Goal: Task Accomplishment & Management: Manage account settings

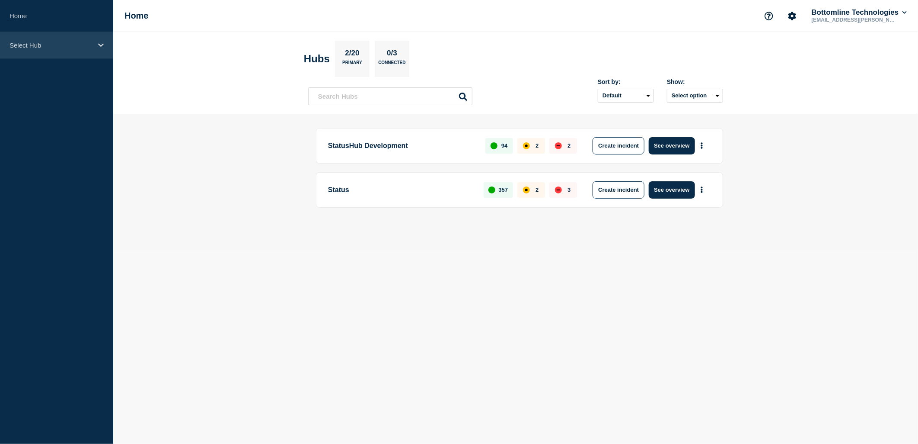
click at [91, 42] on p "Select Hub" at bounding box center [51, 45] width 83 height 7
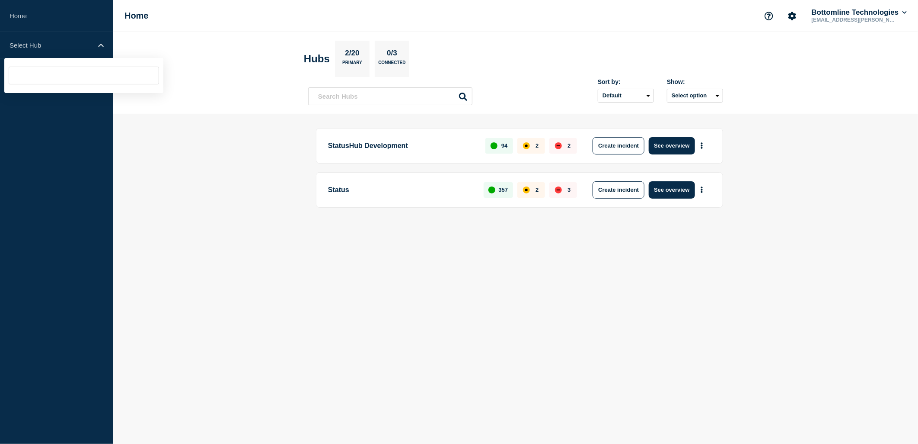
click at [106, 93] on aside "Home Select Hub" at bounding box center [56, 222] width 113 height 444
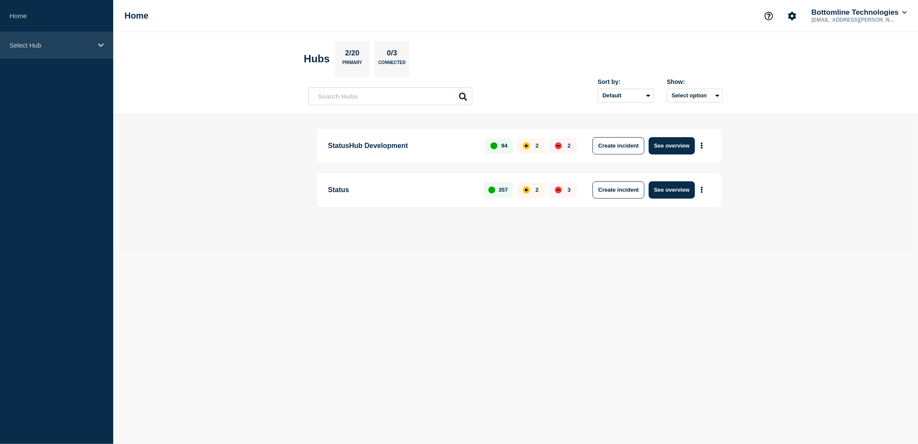
click at [84, 45] on p "Select Hub" at bounding box center [51, 45] width 83 height 7
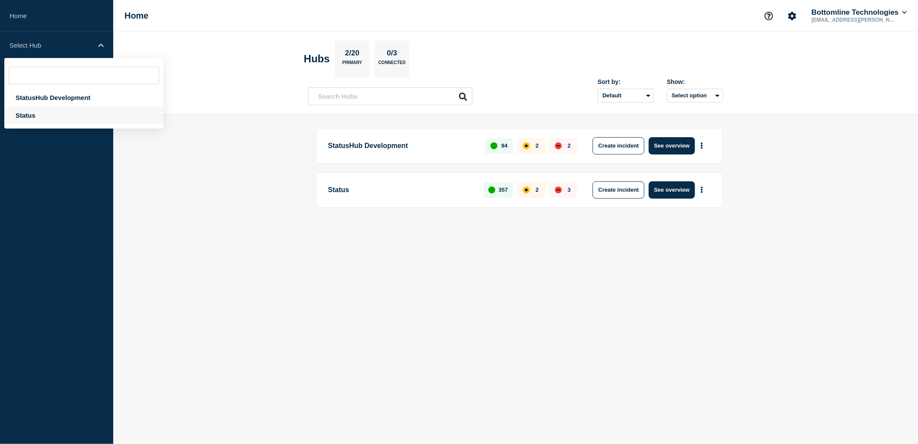
click at [37, 109] on div "Status" at bounding box center [83, 115] width 159 height 18
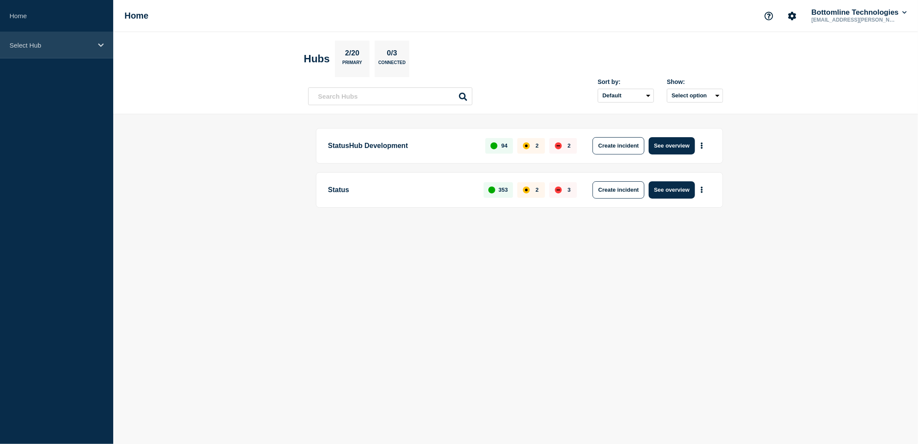
click at [28, 50] on div "Select Hub" at bounding box center [56, 45] width 113 height 26
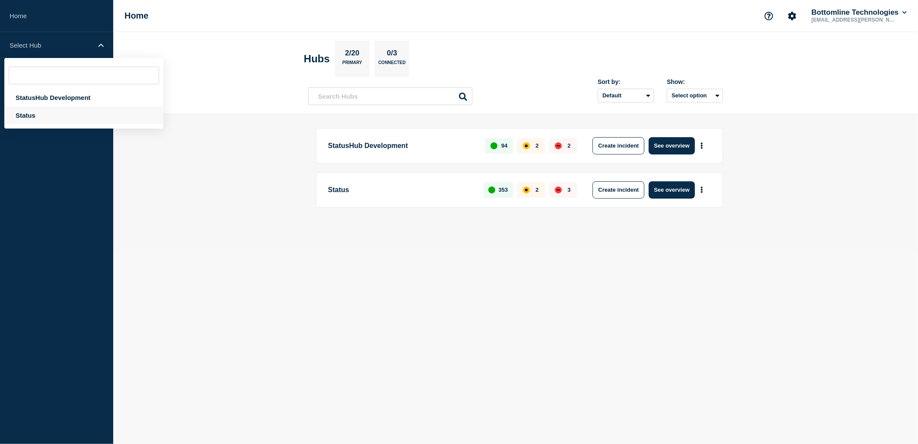
click at [33, 115] on div "Status" at bounding box center [83, 115] width 159 height 18
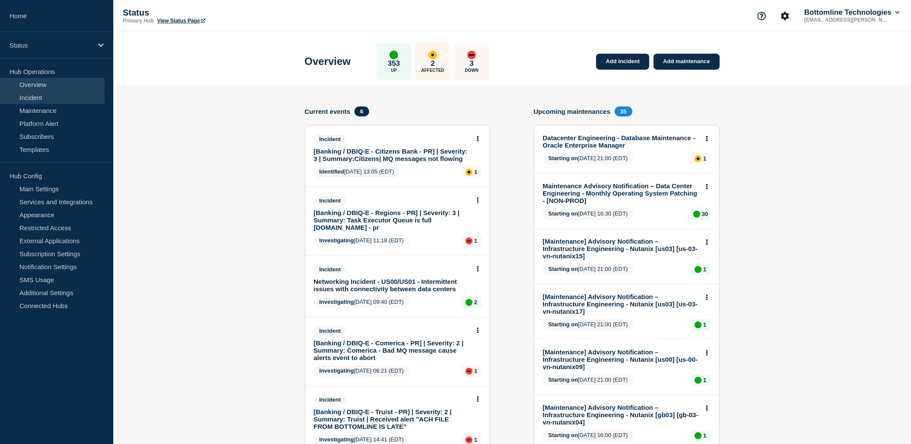
click at [48, 99] on link "Incident" at bounding box center [52, 97] width 105 height 13
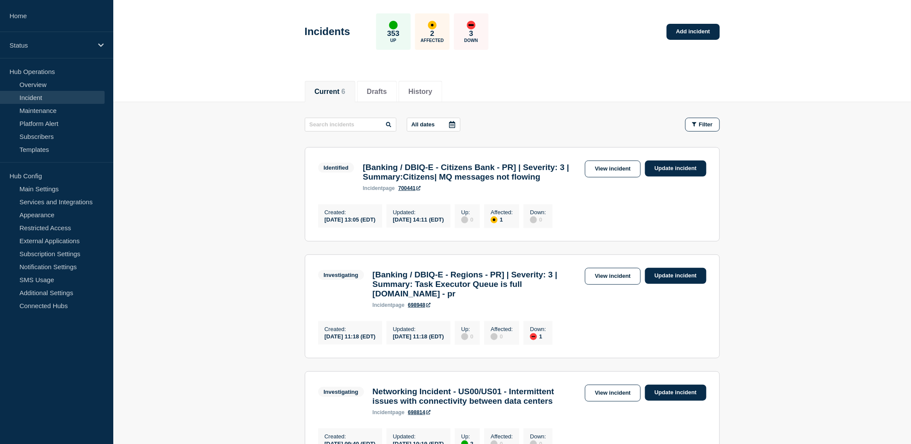
scroll to position [2, 0]
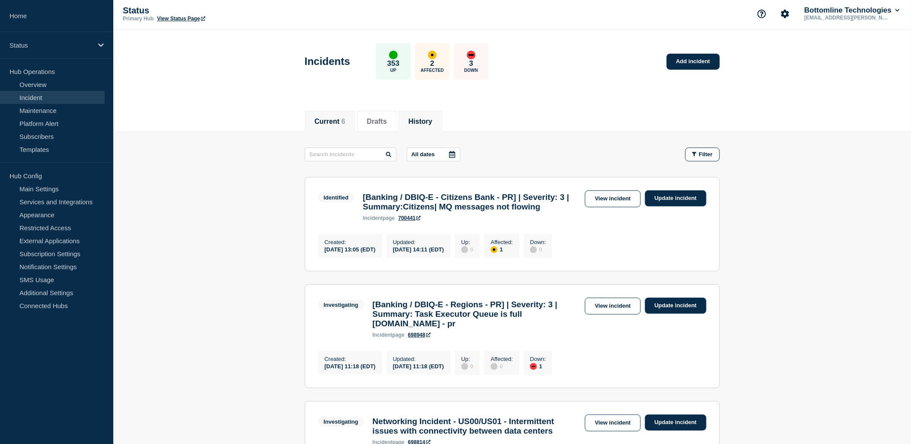
click at [432, 120] on button "History" at bounding box center [421, 122] width 24 height 8
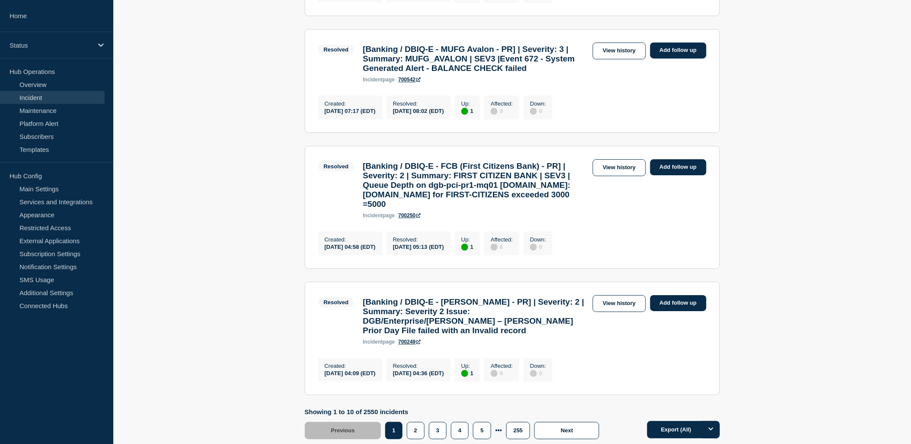
scroll to position [963, 0]
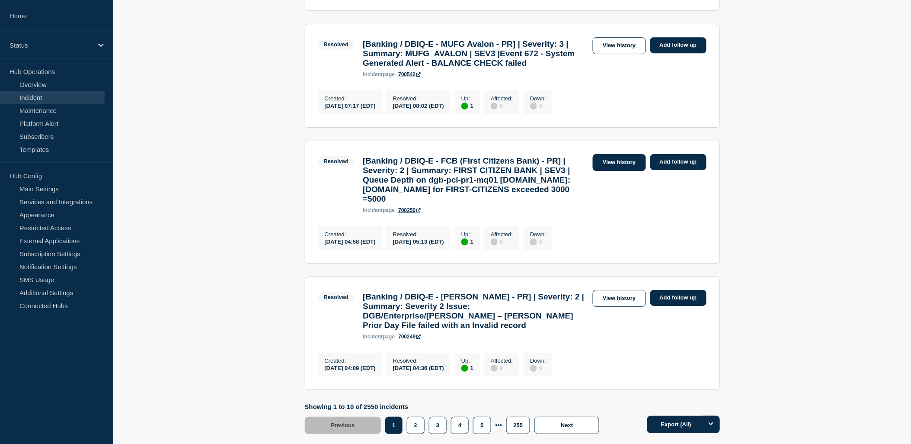
click at [617, 171] on link "View history" at bounding box center [619, 162] width 53 height 17
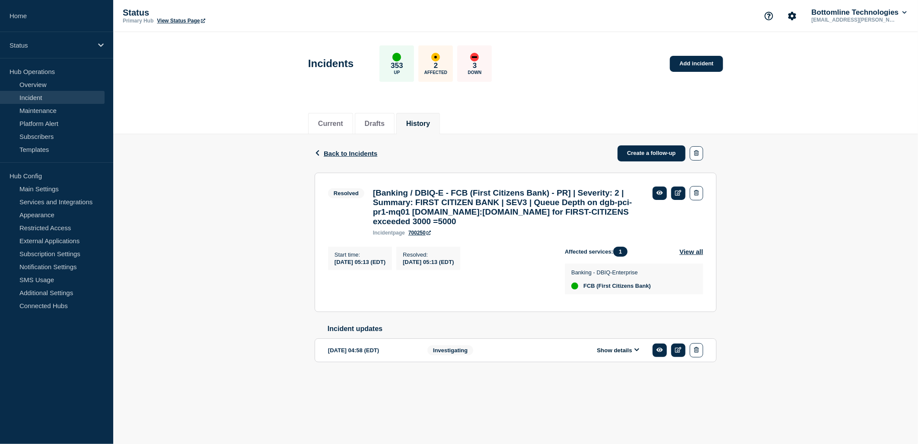
click at [628, 354] on button "Show details" at bounding box center [618, 349] width 48 height 7
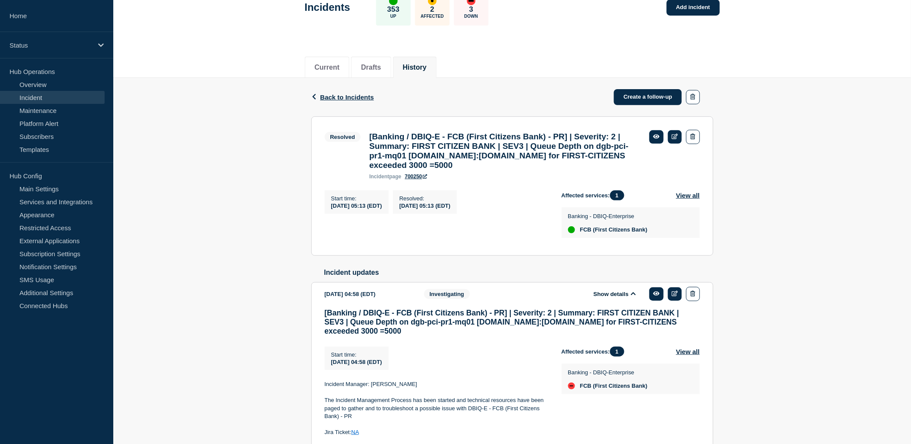
scroll to position [10, 0]
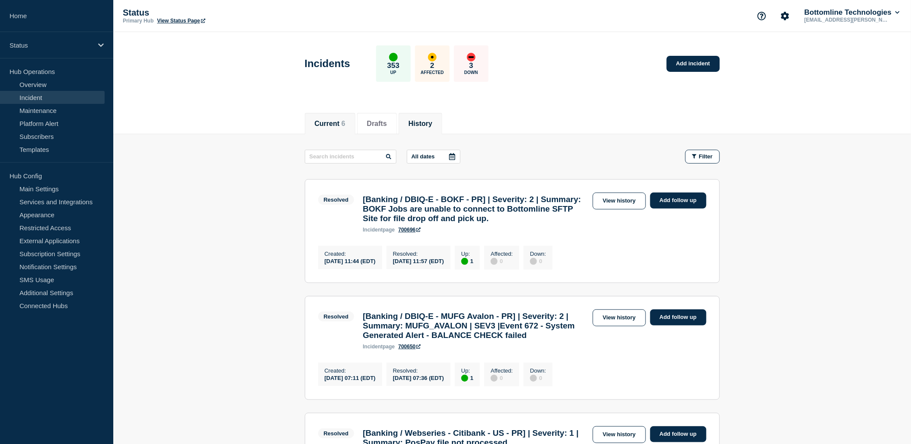
click at [318, 130] on li "Current 6" at bounding box center [330, 123] width 51 height 21
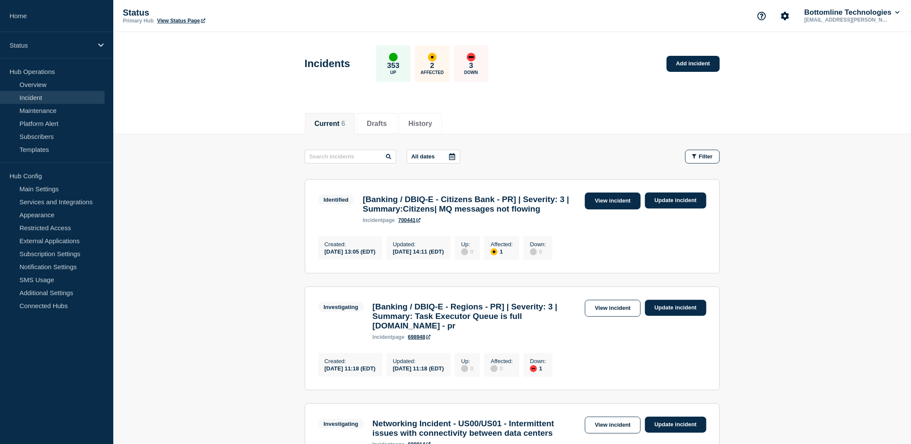
click at [612, 204] on link "View incident" at bounding box center [613, 200] width 56 height 17
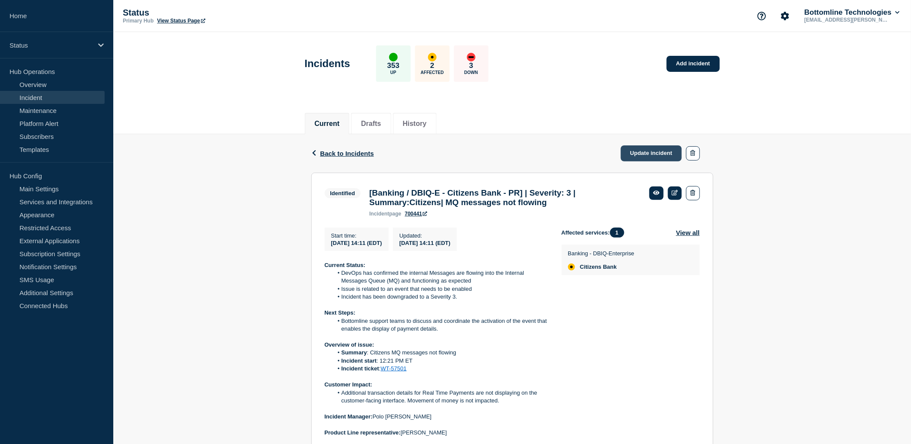
click at [672, 153] on link "Update incident" at bounding box center [651, 153] width 61 height 16
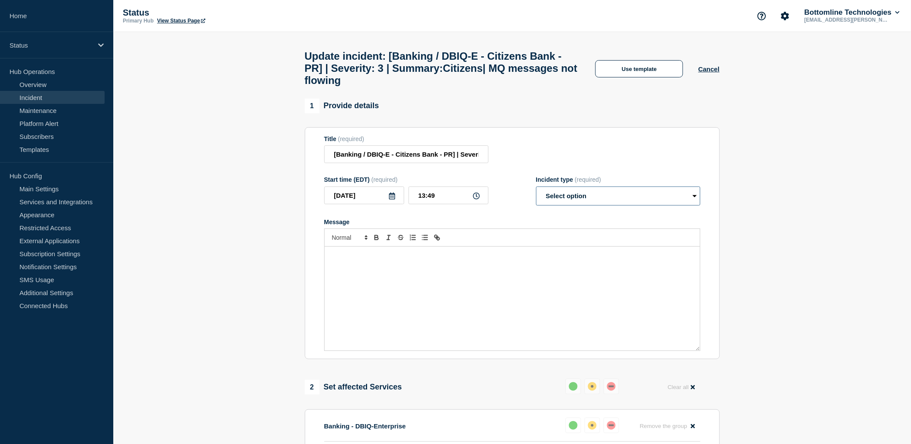
click at [636, 205] on select "Select option Investigating Identified Monitoring Resolved" at bounding box center [618, 195] width 164 height 19
click at [647, 76] on button "Use template" at bounding box center [639, 68] width 88 height 17
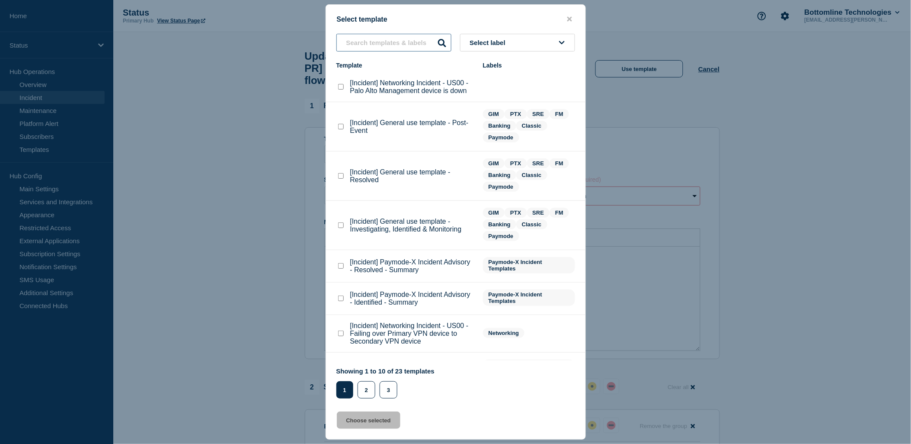
click at [378, 41] on input "text" at bounding box center [393, 43] width 115 height 18
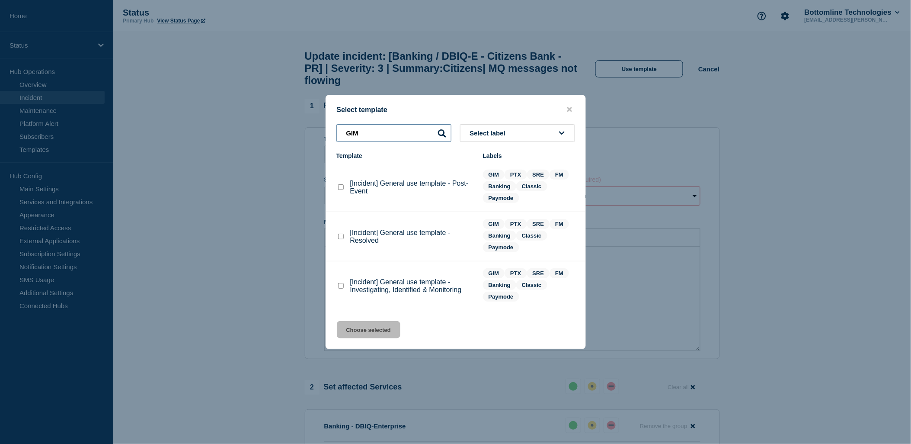
type input "GIM"
click at [340, 239] on checkbox"] "[Incident] General use template - Resolved checkbox" at bounding box center [341, 236] width 6 height 6
checkbox checkbox"] "true"
click at [370, 326] on button "Choose selected" at bounding box center [369, 329] width 64 height 17
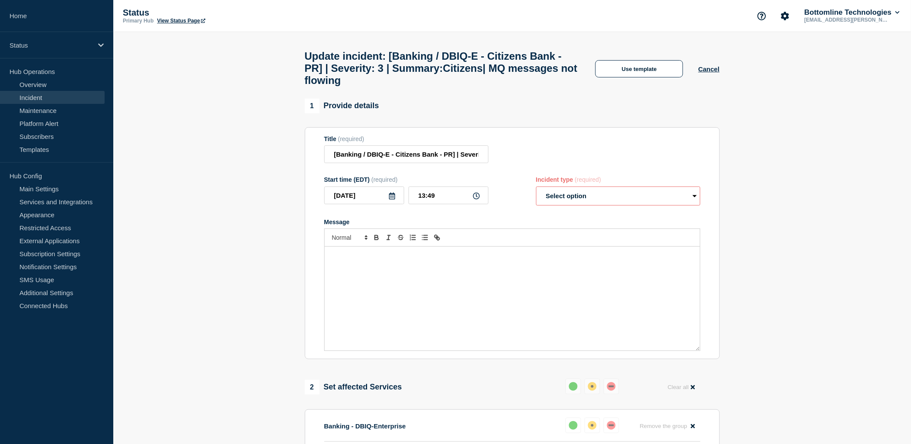
select select "resolved"
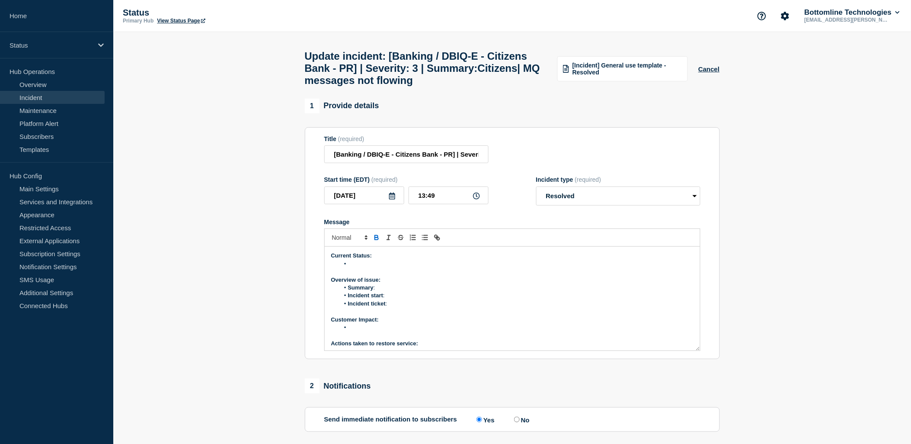
click at [368, 268] on li "Message" at bounding box center [516, 264] width 354 height 8
click at [385, 291] on li "Summary :" at bounding box center [516, 288] width 354 height 8
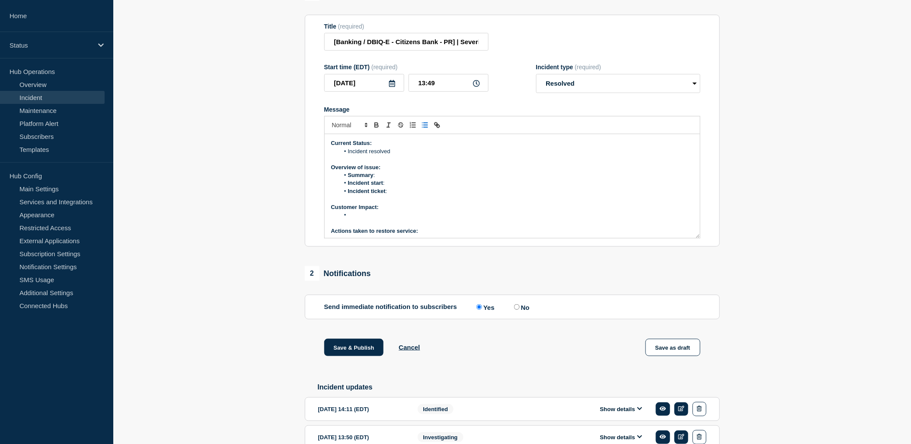
scroll to position [210, 0]
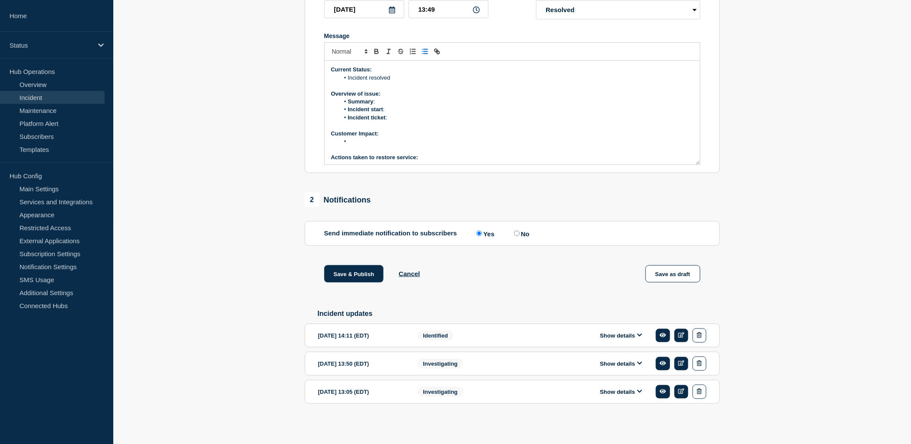
click at [633, 335] on button "Show details" at bounding box center [622, 335] width 48 height 7
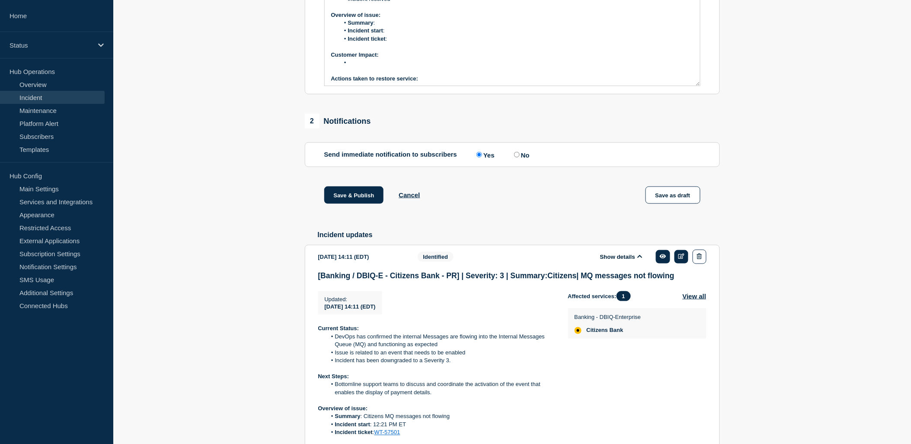
scroll to position [355, 0]
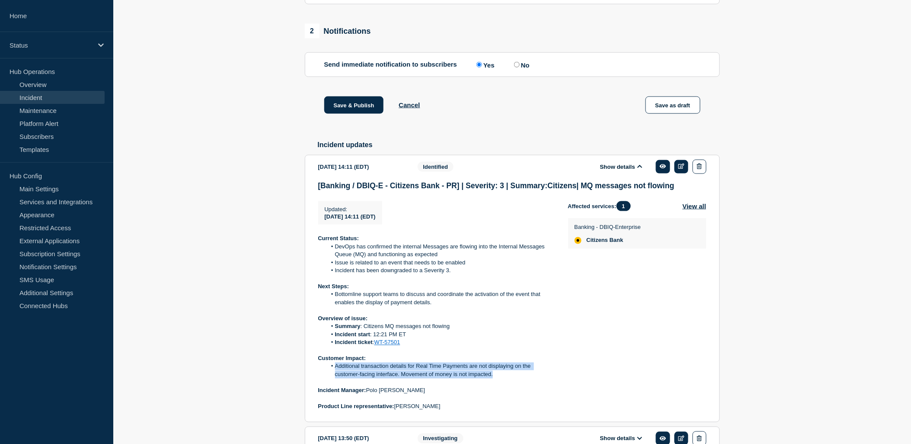
drag, startPoint x: 498, startPoint y: 400, endPoint x: 329, endPoint y: 392, distance: 168.8
click at [329, 378] on li "Additional transaction details for Real Time Payments are not displaying on the…" at bounding box center [440, 370] width 228 height 16
copy li "Additional transaction details for Real Time Payments are not displaying on the…"
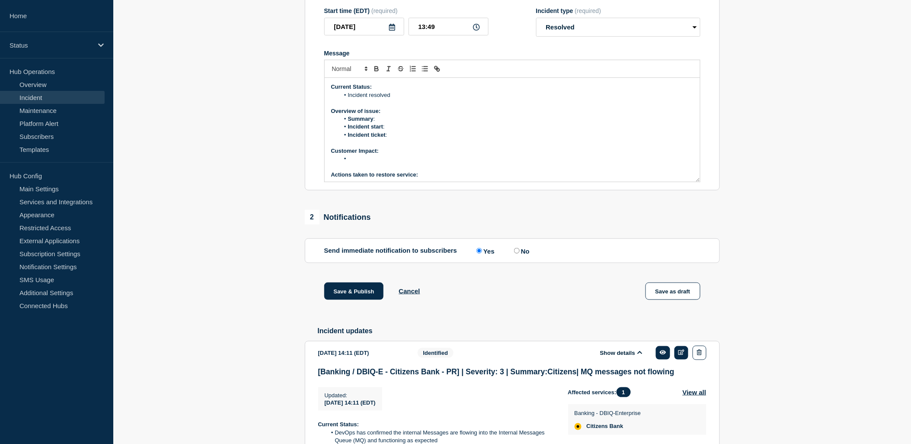
scroll to position [66, 0]
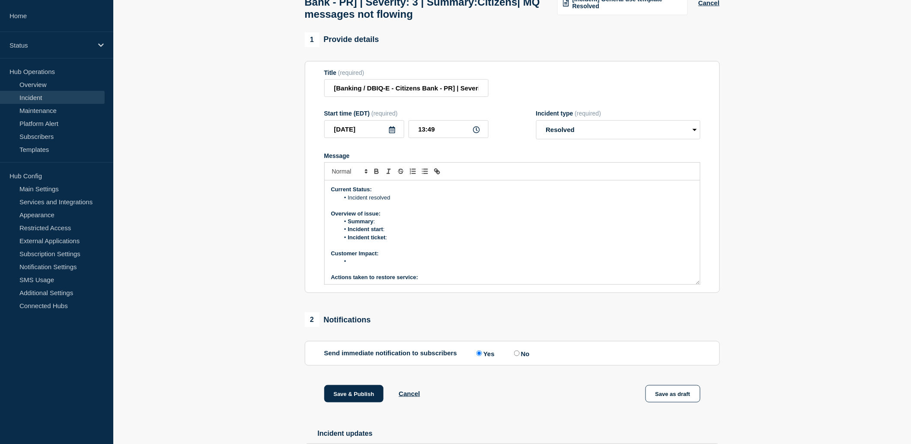
click at [374, 273] on p "Message" at bounding box center [512, 269] width 362 height 8
click at [367, 265] on li "Message" at bounding box center [516, 261] width 354 height 8
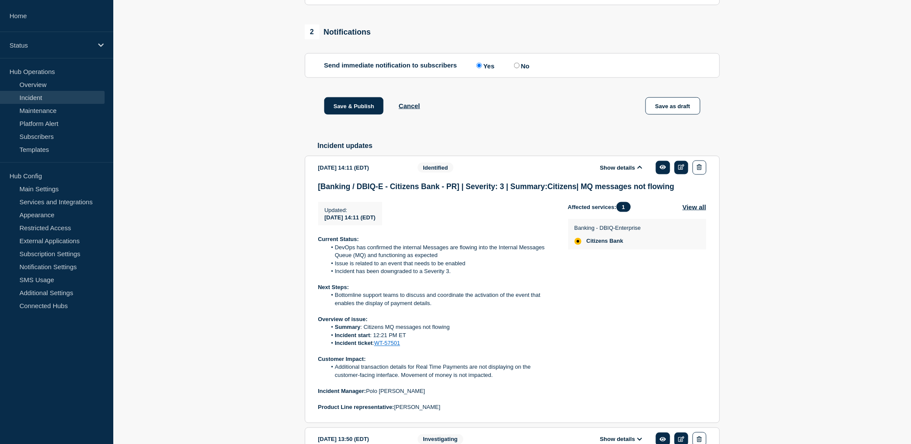
scroll to position [355, 0]
drag, startPoint x: 456, startPoint y: 350, endPoint x: 364, endPoint y: 351, distance: 92.1
click at [364, 330] on li "Summary : Citizens MQ messages not flowing" at bounding box center [440, 327] width 228 height 8
copy li "Citizens MQ messages not flowing"
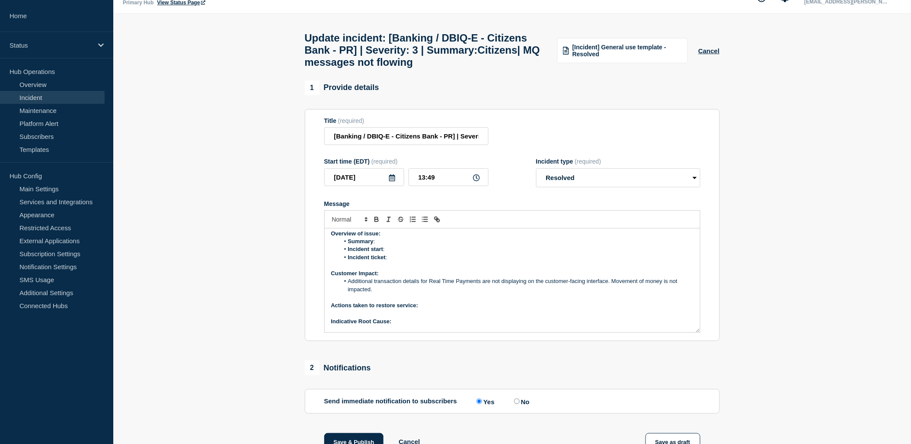
scroll to position [0, 0]
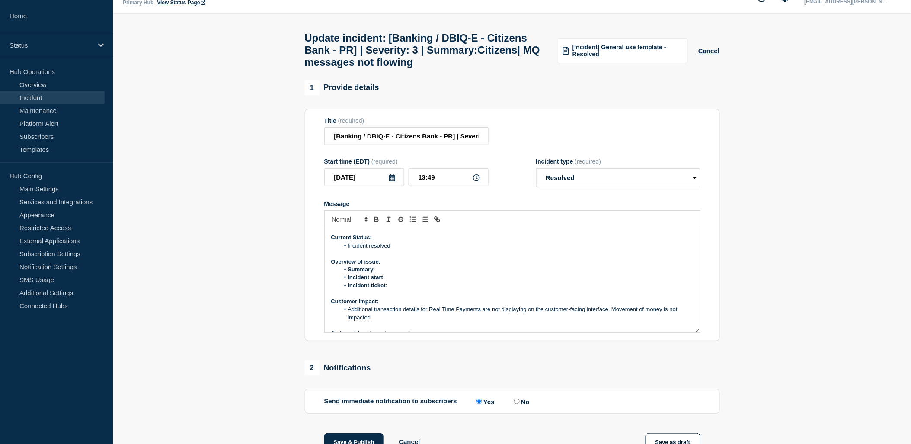
click at [392, 273] on li "Summary :" at bounding box center [516, 269] width 354 height 8
click at [394, 281] on li "Incident start :" at bounding box center [516, 277] width 354 height 8
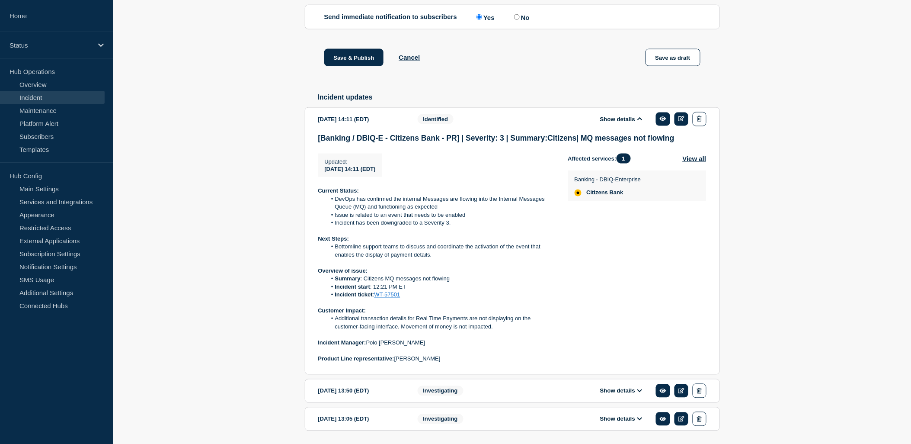
scroll to position [455, 0]
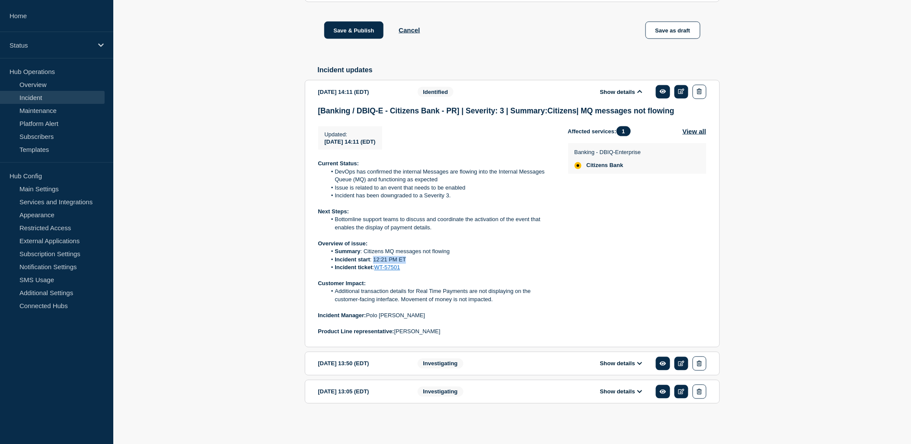
drag, startPoint x: 400, startPoint y: 261, endPoint x: 373, endPoint y: 259, distance: 26.8
click at [373, 259] on li "Incident start : 12:21 PM ET" at bounding box center [440, 260] width 228 height 8
copy li "12:21 PM ET"
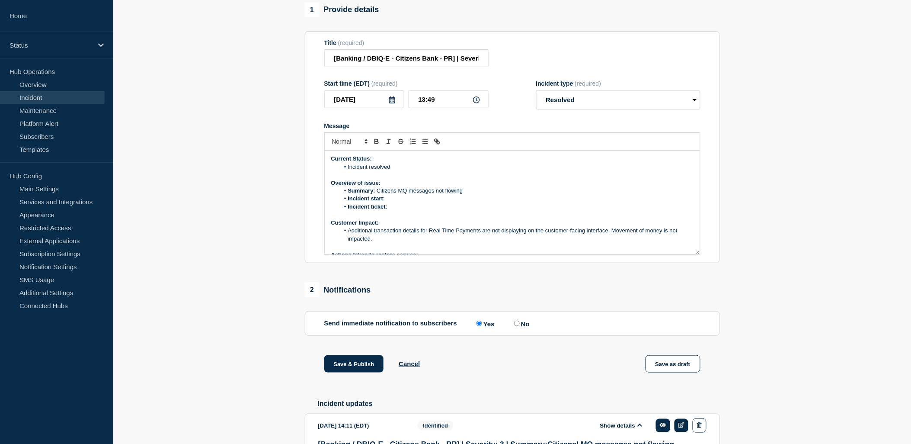
scroll to position [0, 0]
click at [398, 203] on li "Incident start :" at bounding box center [516, 199] width 354 height 8
click at [393, 211] on li "Incident ticket :" at bounding box center [516, 208] width 354 height 8
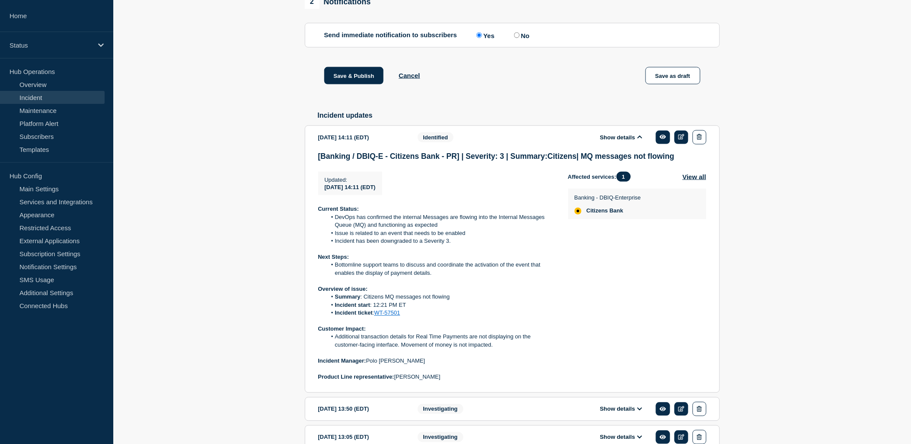
scroll to position [455, 0]
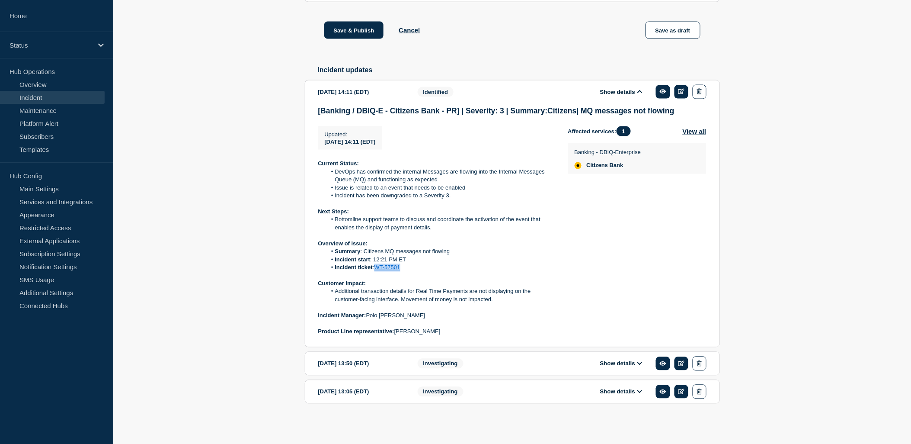
drag, startPoint x: 405, startPoint y: 268, endPoint x: 377, endPoint y: 271, distance: 27.8
click at [377, 271] on li "Incident ticket : WT-57501" at bounding box center [440, 268] width 228 height 8
copy link "WT-57501"
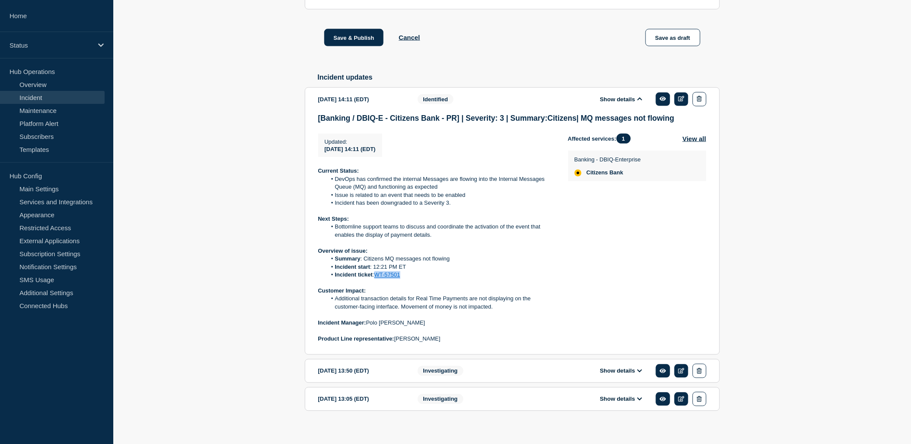
scroll to position [118, 0]
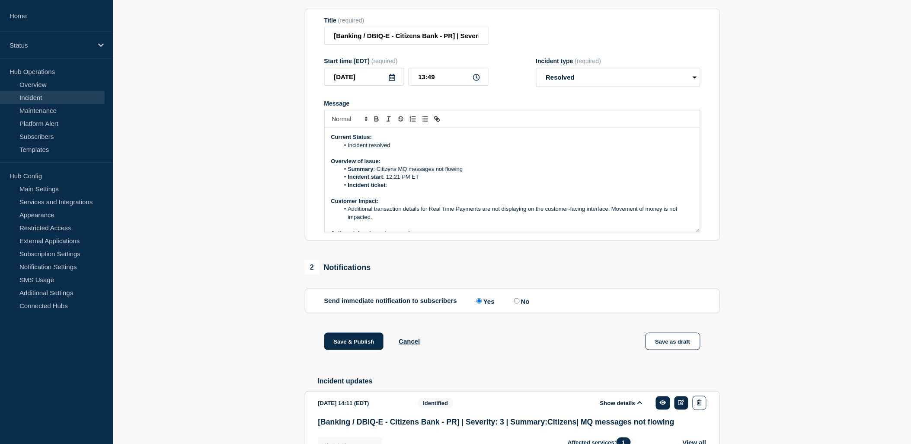
click at [399, 189] on li "Incident ticket :" at bounding box center [516, 185] width 354 height 8
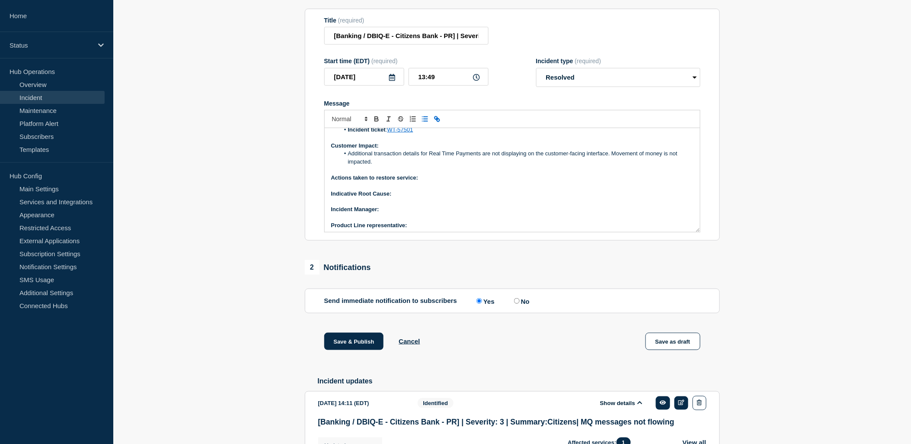
scroll to position [58, 0]
click at [436, 179] on p "Actions taken to restore service:" at bounding box center [512, 175] width 362 height 8
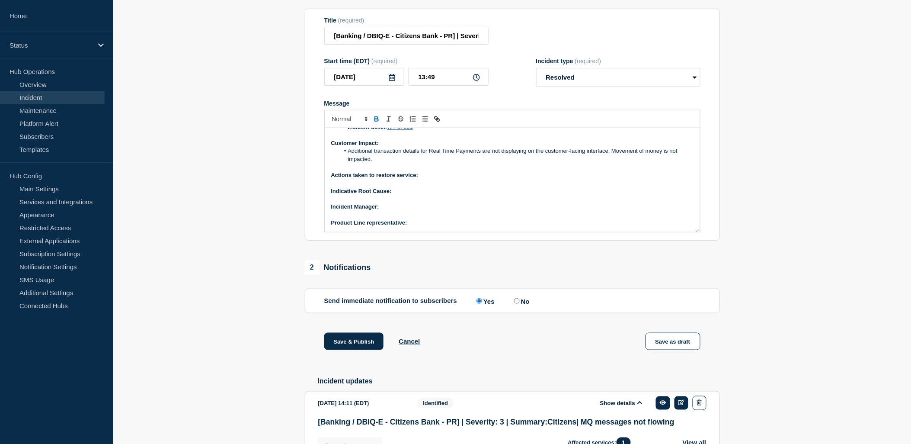
click at [401, 195] on p "Indicative Root Cause:" at bounding box center [512, 191] width 362 height 8
click at [381, 124] on button "Toggle bold text" at bounding box center [377, 119] width 12 height 10
click at [378, 121] on icon "Toggle bold text" at bounding box center [376, 120] width 3 height 2
click at [375, 121] on icon "Toggle bold text" at bounding box center [376, 120] width 3 height 2
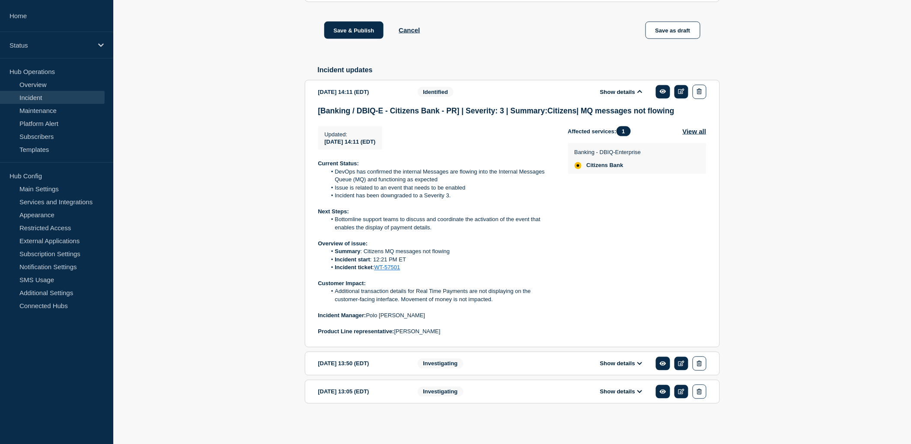
scroll to position [455, 0]
drag, startPoint x: 403, startPoint y: 314, endPoint x: 370, endPoint y: 313, distance: 32.5
click at [370, 313] on p "Incident Manager: Polo Maramba" at bounding box center [436, 316] width 236 height 8
copy p "Polo Maramba"
drag, startPoint x: 428, startPoint y: 329, endPoint x: 397, endPoint y: 331, distance: 31.2
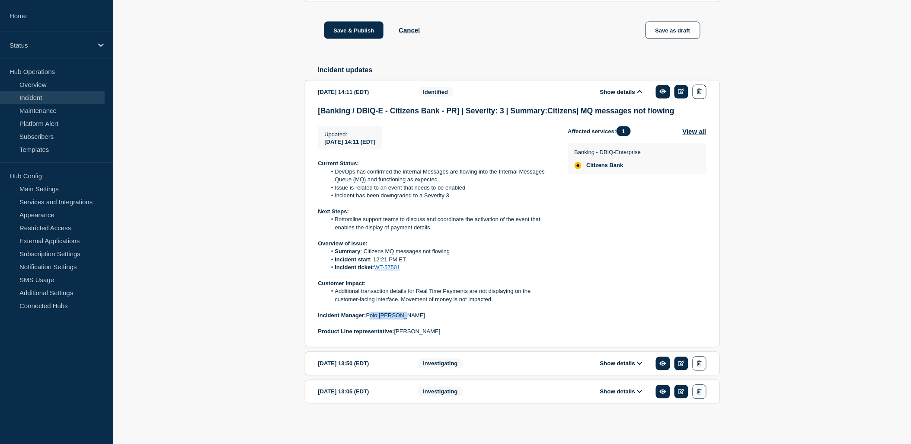
click at [396, 331] on p "Product Line representative: Carissa Marzette" at bounding box center [436, 332] width 236 height 8
copy p "Carissa Marzette"
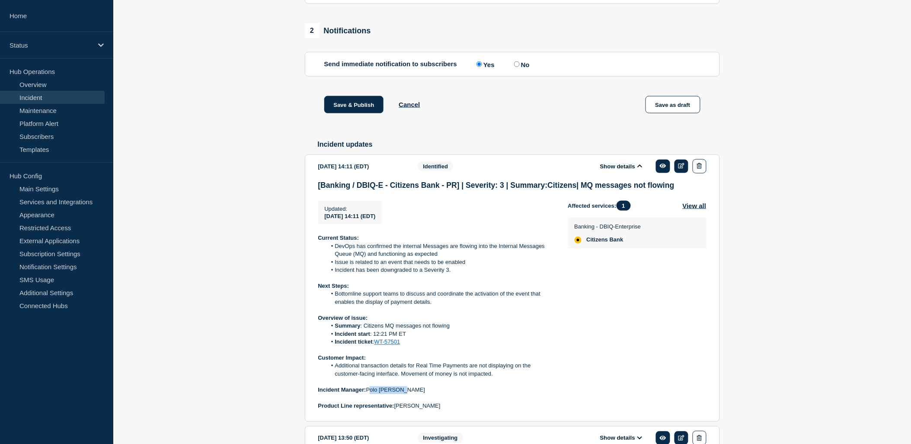
scroll to position [262, 0]
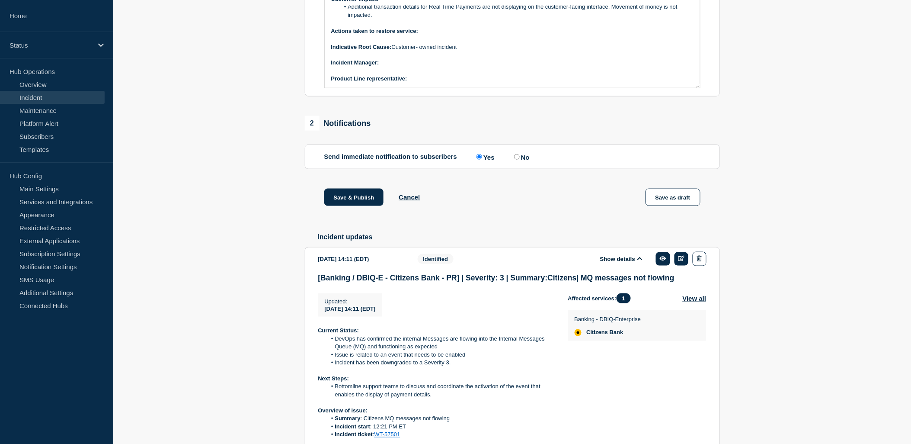
click at [422, 83] on p "Product Line representative:" at bounding box center [512, 79] width 362 height 8
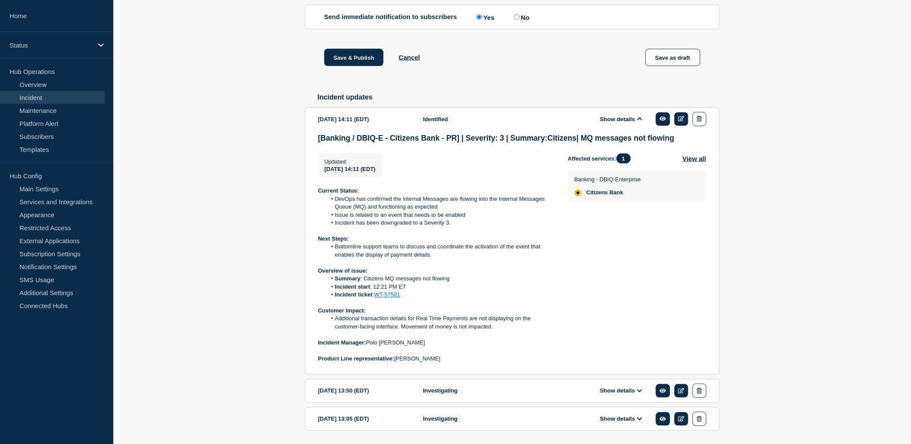
scroll to position [407, 0]
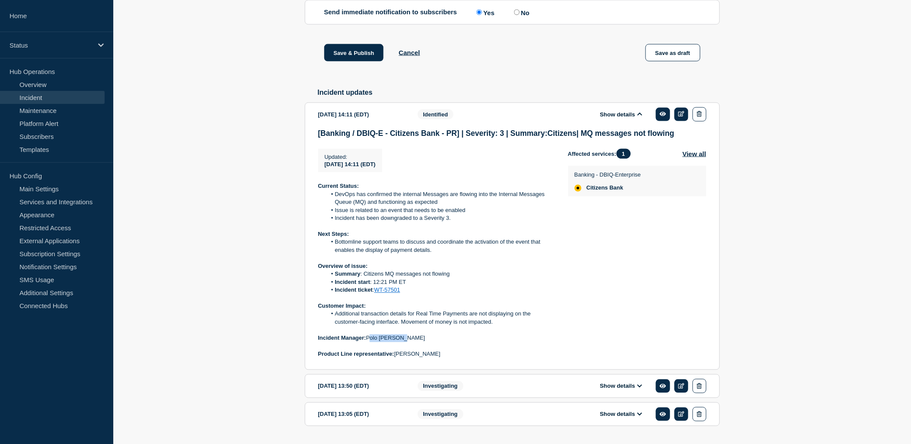
drag, startPoint x: 407, startPoint y: 364, endPoint x: 369, endPoint y: 364, distance: 38.1
click at [369, 342] on p "Incident Manager: Polo Maramba" at bounding box center [436, 338] width 236 height 8
copy p "Polo Maramba"
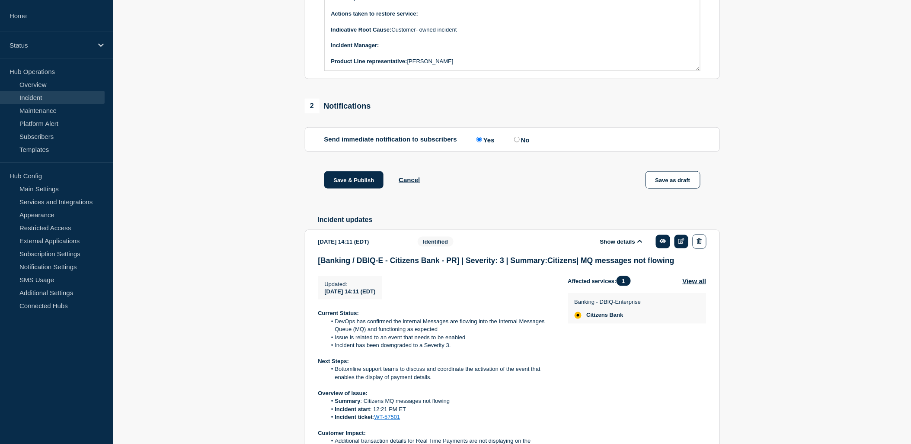
scroll to position [118, 0]
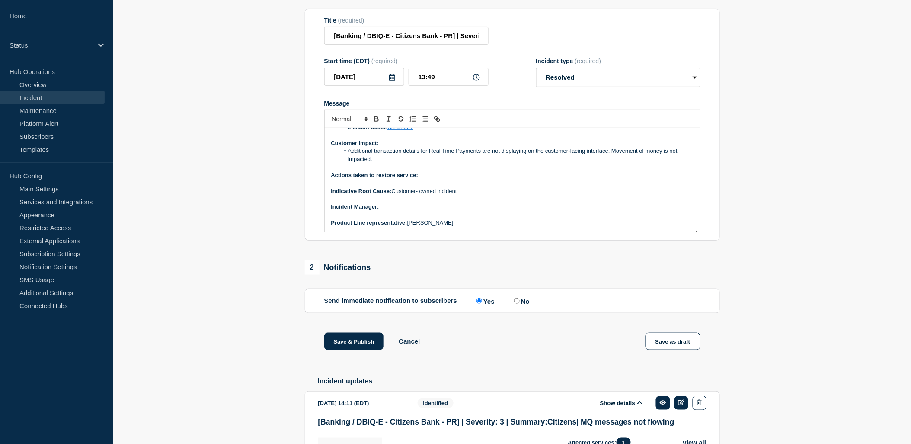
click at [389, 211] on p "﻿Incident Manager:" at bounding box center [512, 207] width 362 height 8
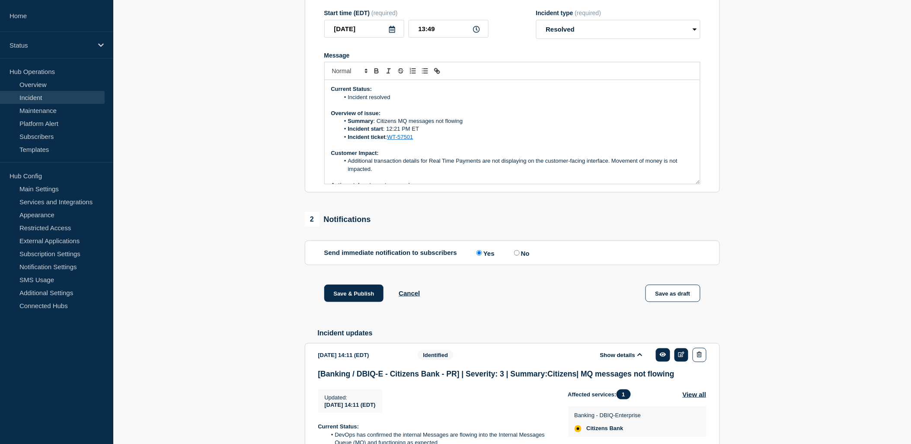
scroll to position [48, 0]
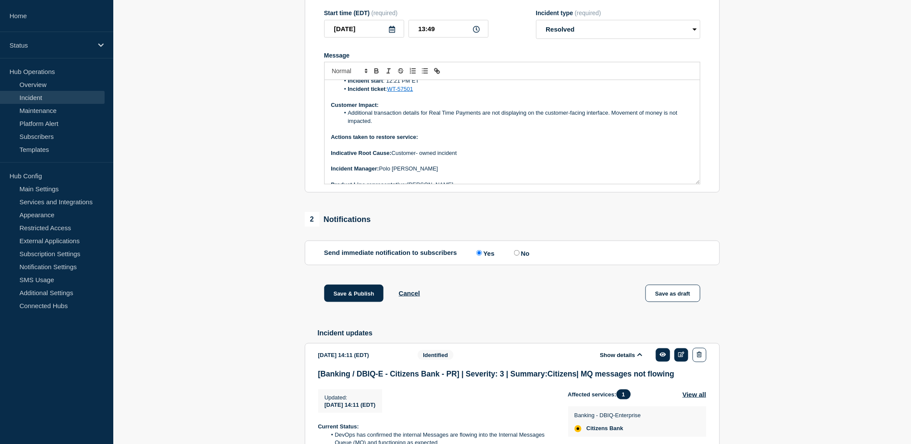
click at [426, 141] on p "Actions taken to restore service:" at bounding box center [512, 137] width 362 height 8
click at [378, 73] on icon "Toggle bold text" at bounding box center [376, 72] width 3 height 2
click at [377, 71] on icon "Toggle bold text" at bounding box center [376, 70] width 3 height 2
click at [373, 75] on icon "Toggle bold text" at bounding box center [377, 71] width 8 height 8
click at [375, 75] on icon "Toggle bold text" at bounding box center [377, 71] width 8 height 8
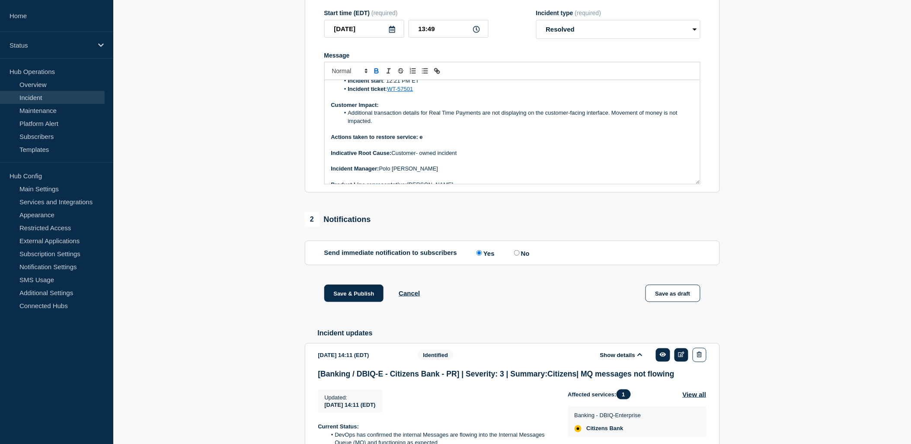
click at [376, 73] on icon "Toggle bold text" at bounding box center [376, 72] width 3 height 2
click at [375, 73] on icon "Toggle bold text" at bounding box center [376, 72] width 3 height 2
click at [424, 141] on p "Actions taken to restore service: E" at bounding box center [512, 137] width 362 height 8
click at [373, 75] on icon "Toggle bold text" at bounding box center [377, 71] width 8 height 8
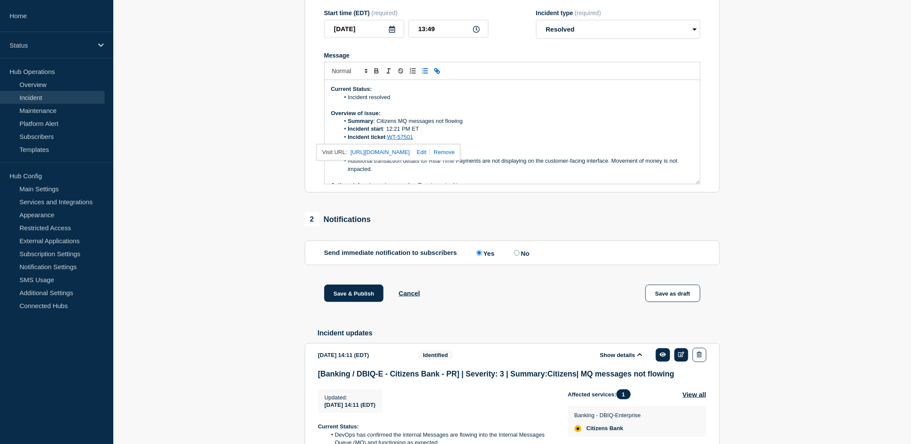
drag, startPoint x: 403, startPoint y: 157, endPoint x: 378, endPoint y: 163, distance: 24.8
click at [378, 141] on li "Incident ticket : WT-57501" at bounding box center [516, 137] width 354 height 8
click at [531, 117] on p "Overview of issue:" at bounding box center [512, 113] width 362 height 8
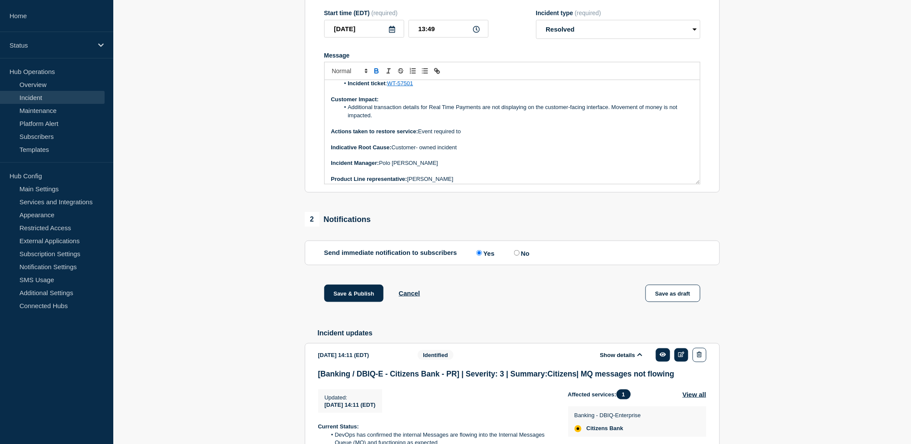
scroll to position [58, 0]
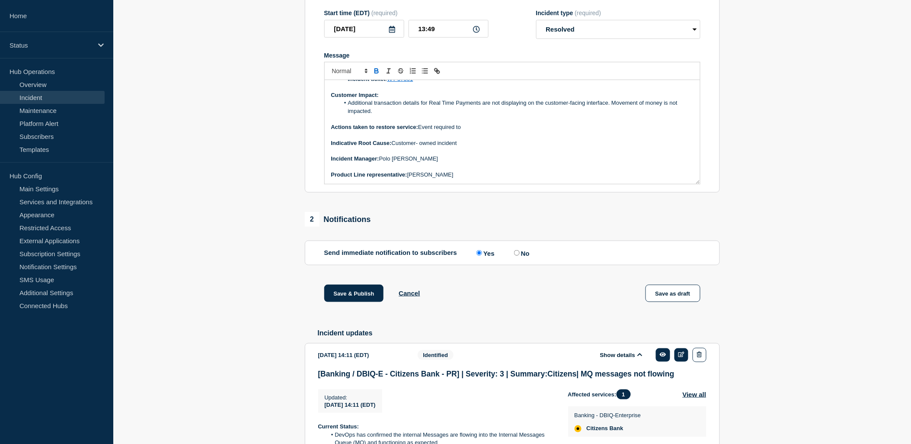
click at [471, 131] on p "Actions taken to restore service: Event required to" at bounding box center [512, 127] width 362 height 8
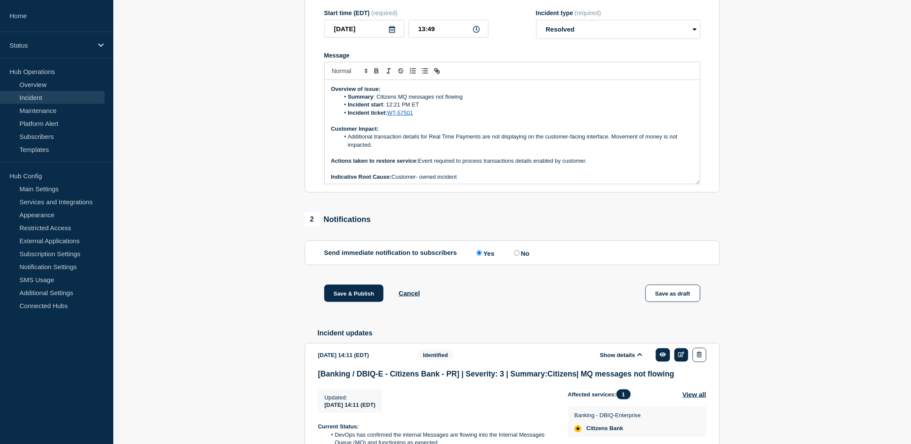
scroll to position [10, 0]
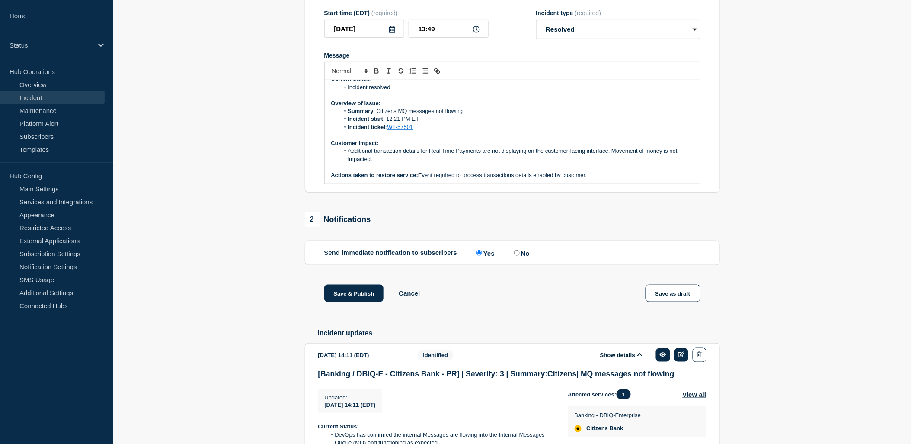
click at [486, 179] on p "Actions taken to restore service: Event required to process transactions detail…" at bounding box center [512, 175] width 362 height 8
click at [483, 163] on li "Additional transaction details for Real Time Payments are not displaying on the…" at bounding box center [516, 155] width 354 height 16
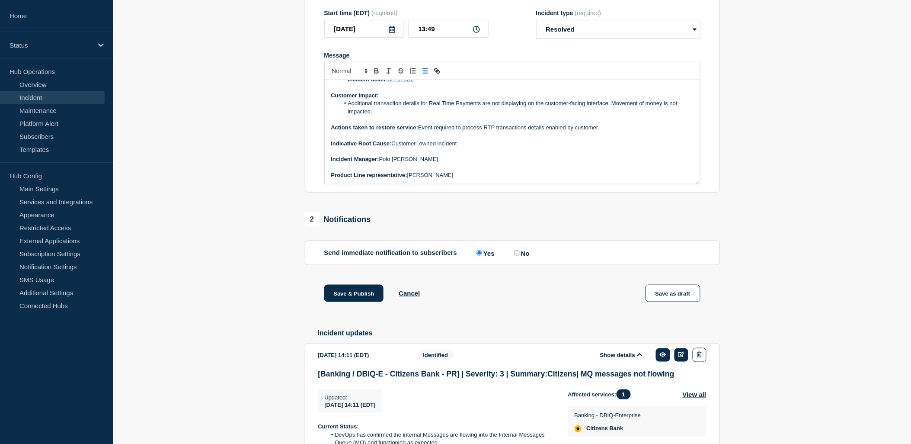
scroll to position [58, 0]
click at [351, 115] on li "Additional transaction details for Real Time Payments (RTP) were not displaying…" at bounding box center [516, 107] width 354 height 16
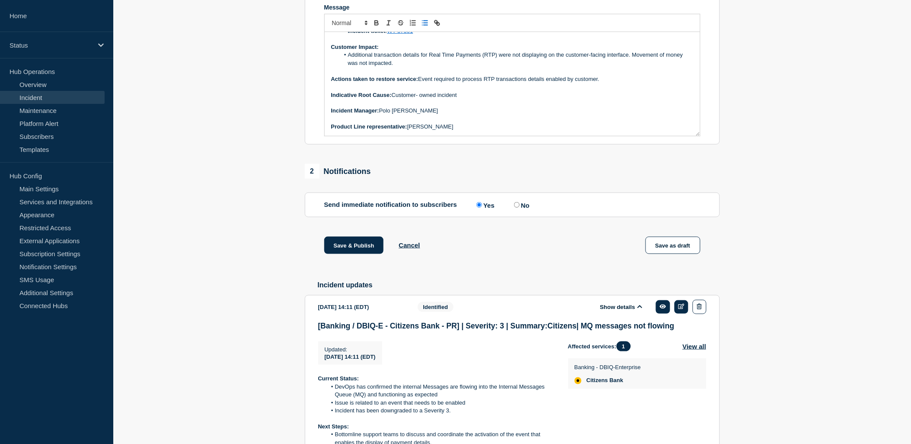
drag, startPoint x: 422, startPoint y: 120, endPoint x: 456, endPoint y: 109, distance: 35.3
click at [422, 99] on p "Indicative Root Cause: Customer- owned incident" at bounding box center [512, 95] width 362 height 8
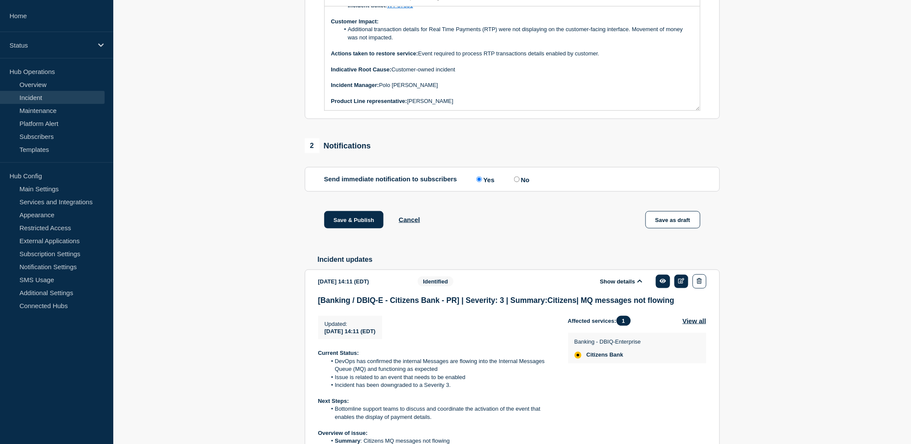
scroll to position [262, 0]
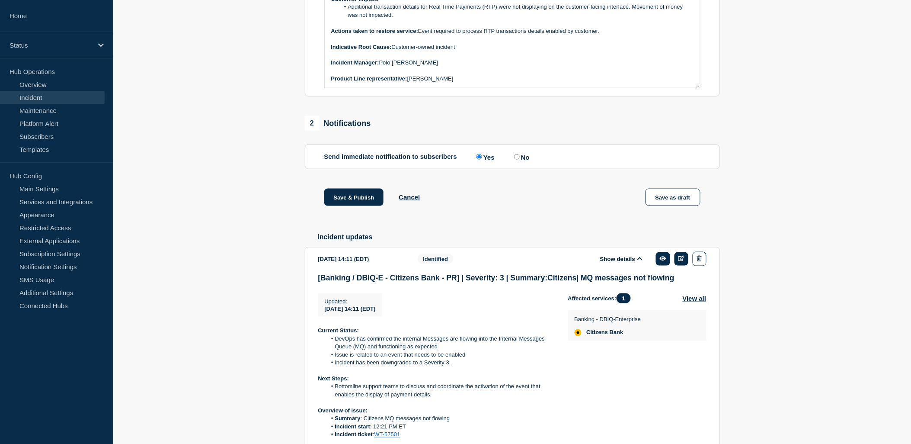
click at [522, 161] on label "No" at bounding box center [521, 157] width 18 height 8
click at [520, 160] on input "No" at bounding box center [517, 157] width 6 height 6
radio input "true"
radio input "false"
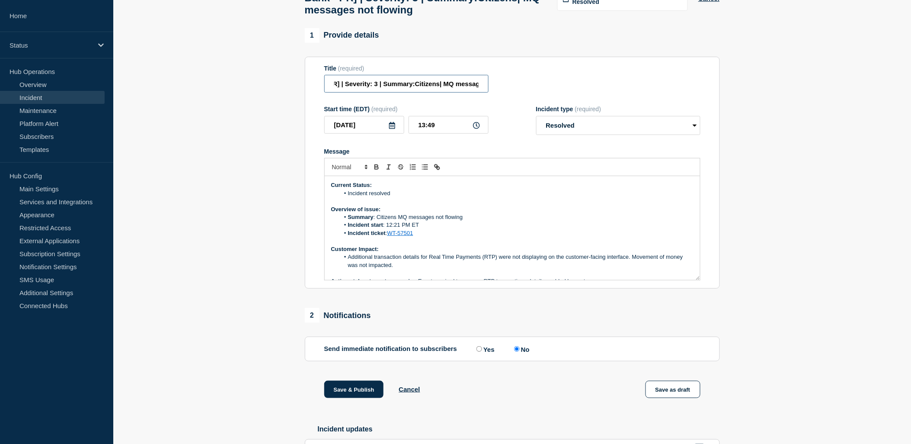
scroll to position [0, 161]
drag, startPoint x: 366, startPoint y: 109, endPoint x: 418, endPoint y: 114, distance: 52.6
click at [418, 93] on input "[Banking / DBIQ-E - Citizens Bank - PR] | Severity: 3 | Summary:Citizens| MQ me…" at bounding box center [406, 84] width 164 height 18
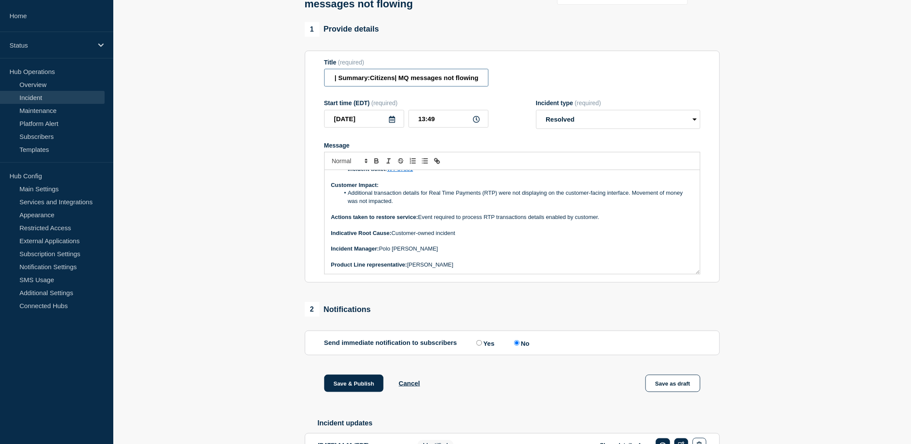
scroll to position [166, 0]
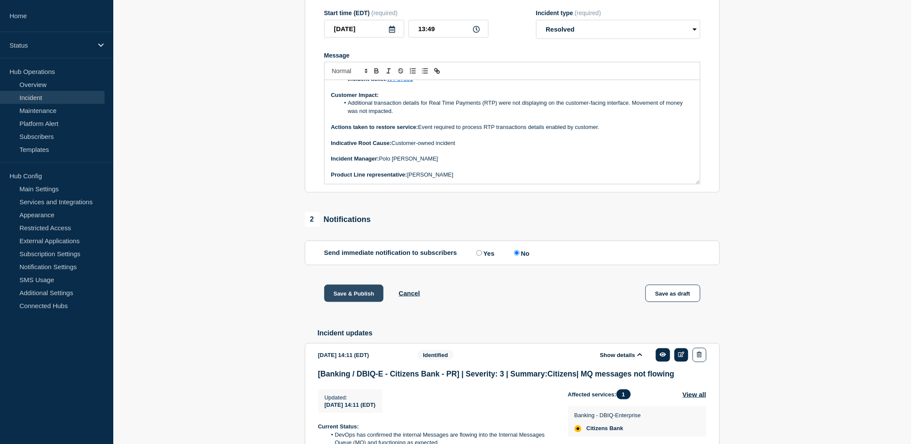
click at [355, 302] on button "Save & Publish" at bounding box center [354, 292] width 60 height 17
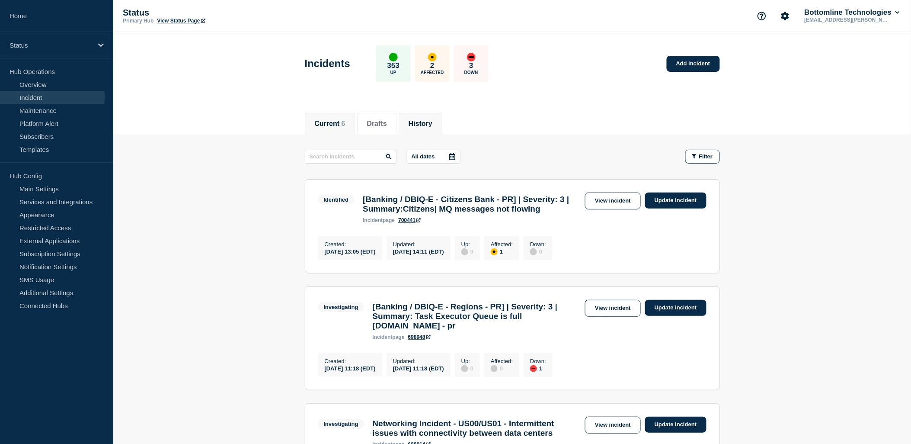
click at [431, 114] on li "History" at bounding box center [421, 123] width 44 height 21
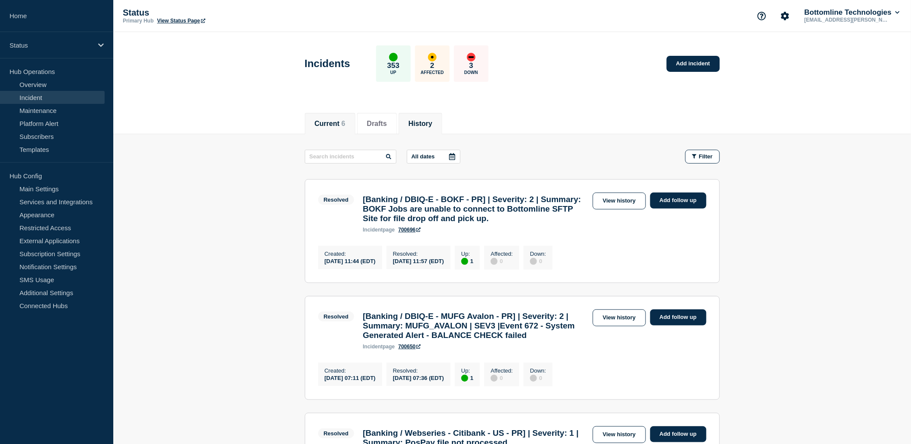
click at [325, 122] on button "Current 6" at bounding box center [330, 124] width 31 height 8
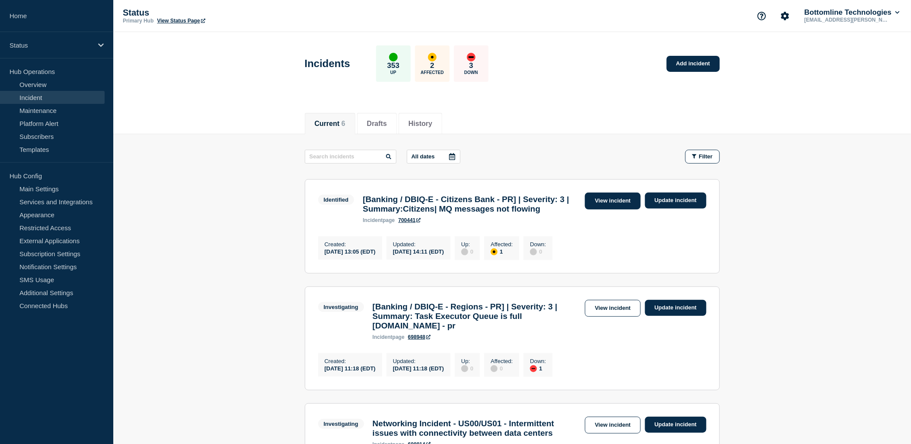
click at [623, 201] on link "View incident" at bounding box center [613, 200] width 56 height 17
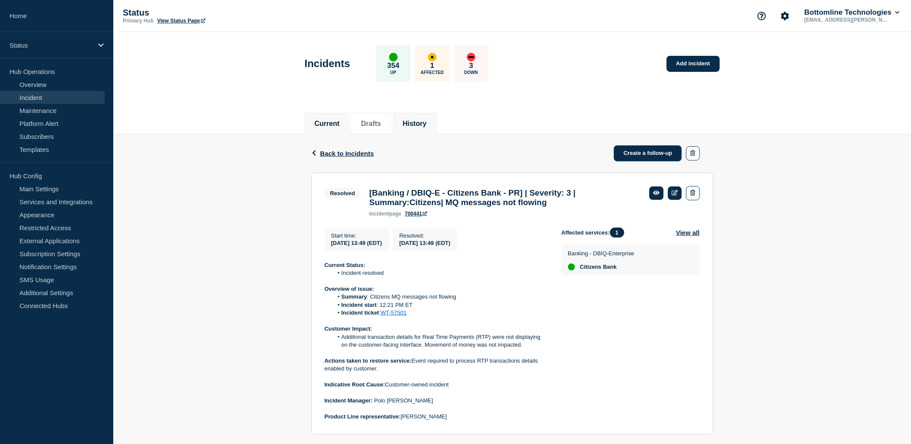
click at [323, 129] on li "Current" at bounding box center [327, 123] width 45 height 21
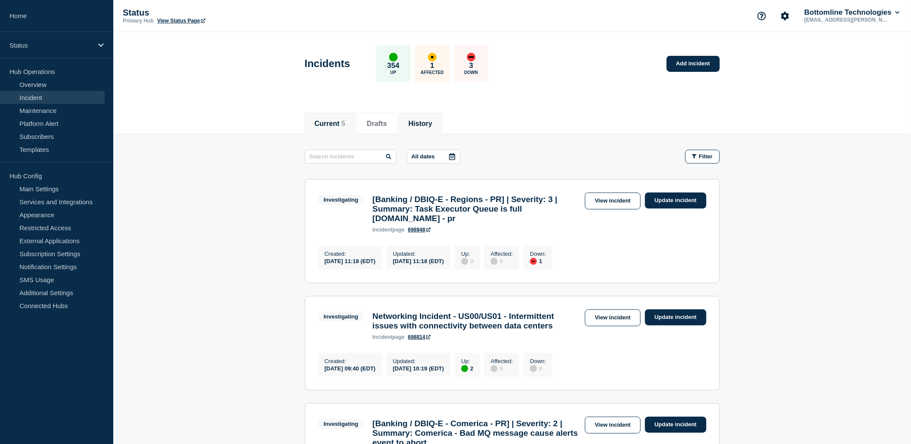
click at [428, 123] on button "History" at bounding box center [421, 124] width 24 height 8
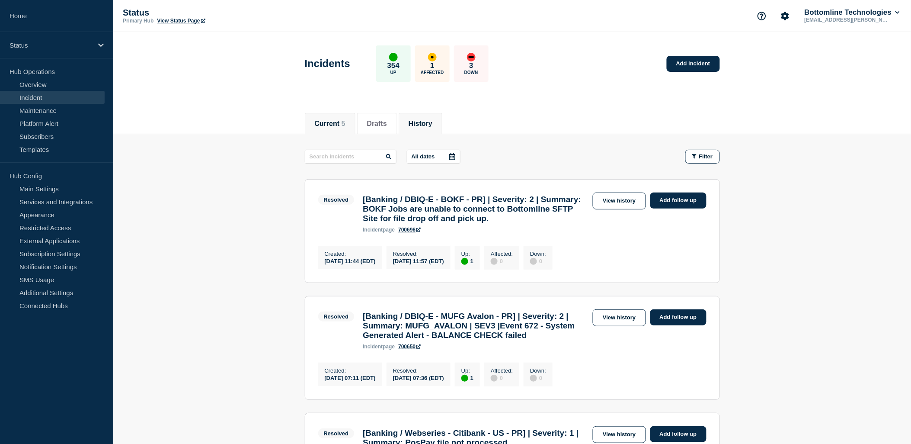
click at [326, 122] on button "Current 5" at bounding box center [330, 124] width 31 height 8
